Goal: Task Accomplishment & Management: Use online tool/utility

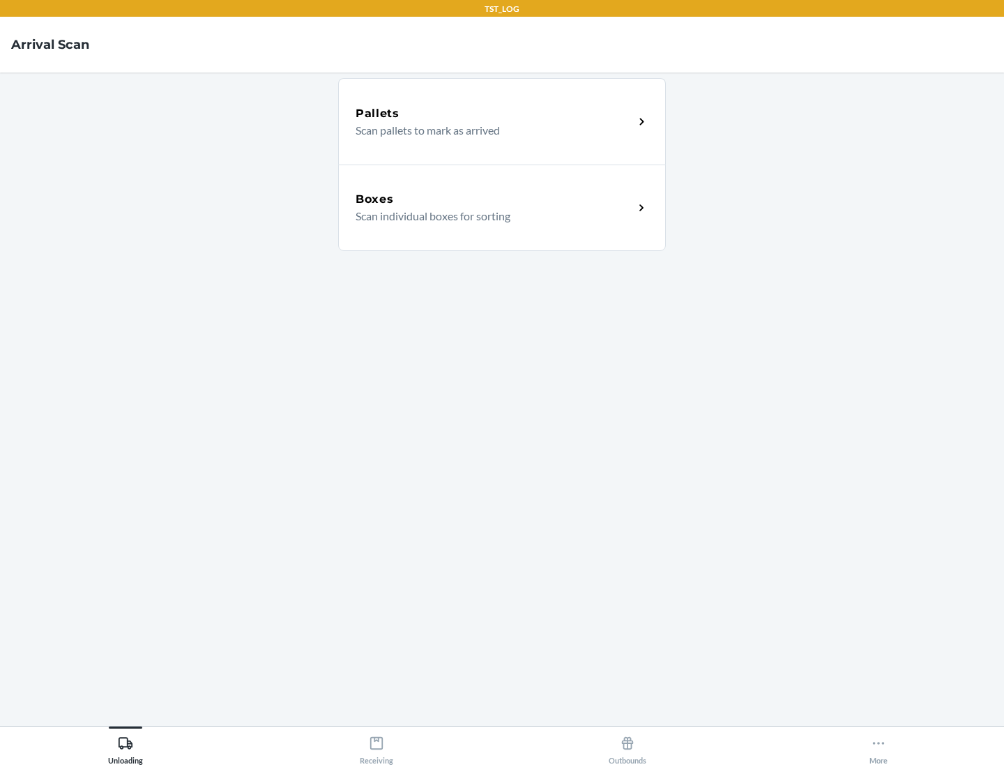
click at [495, 199] on div "Boxes" at bounding box center [495, 199] width 278 height 17
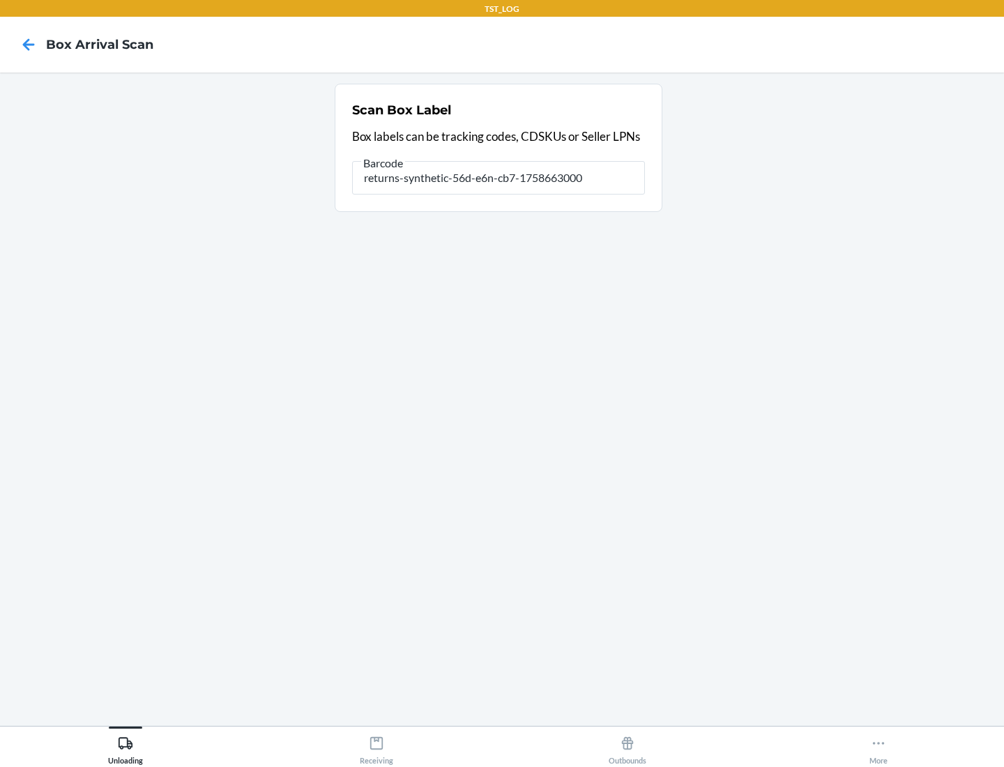
type input "returns-synthetic-56d-e6n-cb7-1758663000"
